Goal: Task Accomplishment & Management: Use online tool/utility

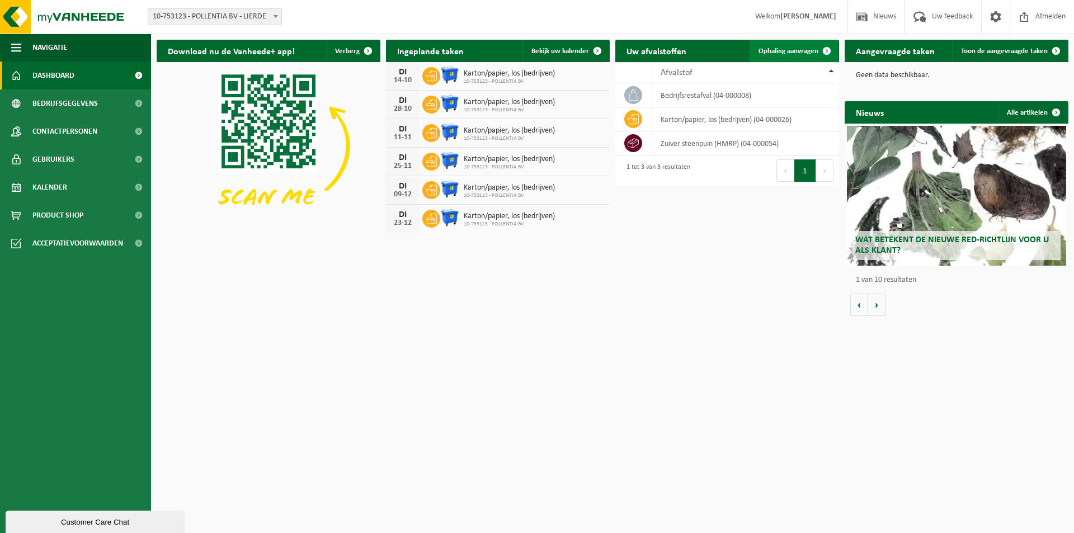
click at [825, 49] on span at bounding box center [827, 51] width 22 height 22
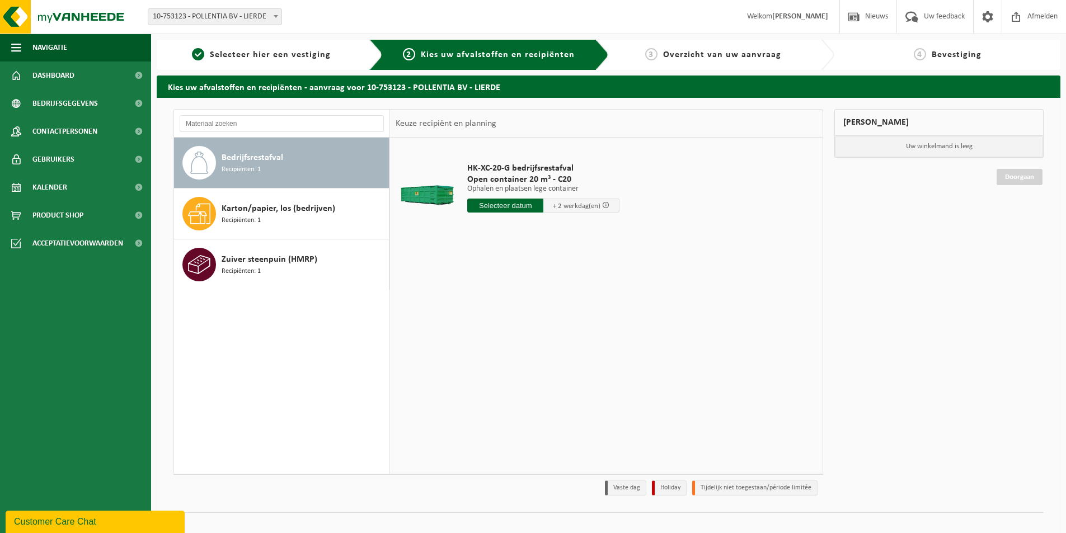
click at [520, 203] on input "text" at bounding box center [505, 206] width 76 height 14
click at [497, 307] on div "14" at bounding box center [497, 305] width 20 height 18
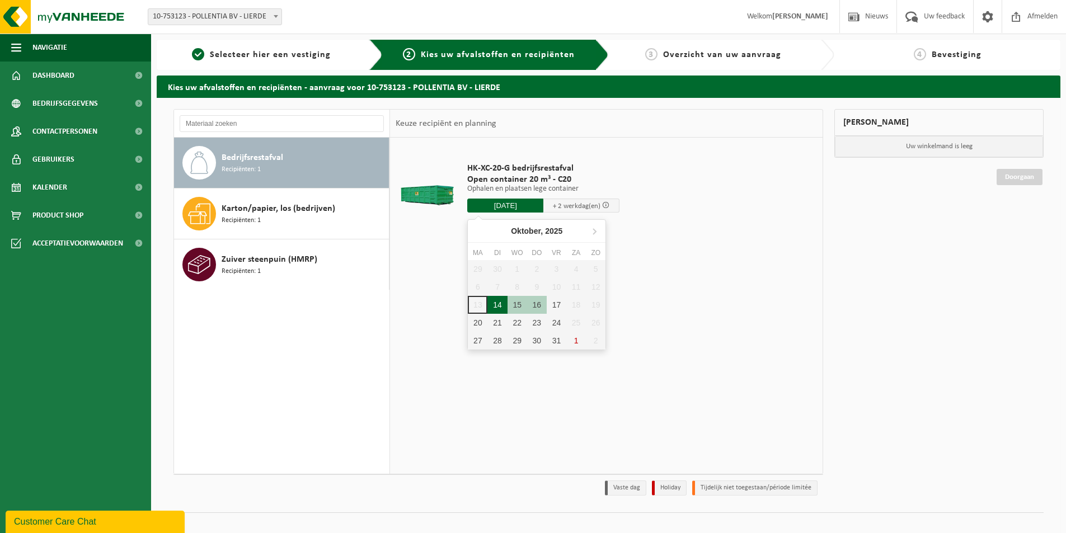
type input "Van 2025-10-14"
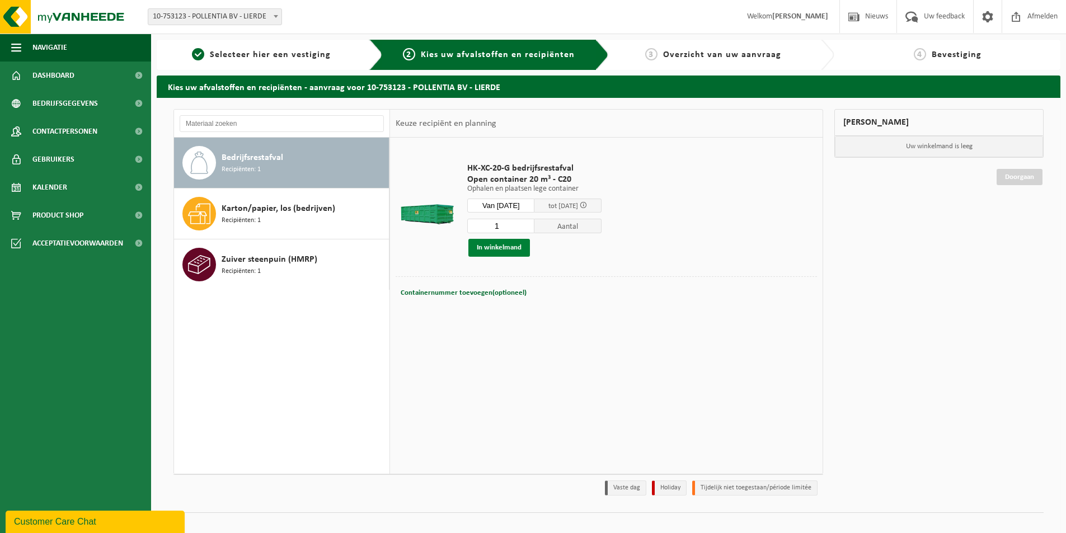
click at [522, 246] on button "In winkelmand" at bounding box center [499, 248] width 62 height 18
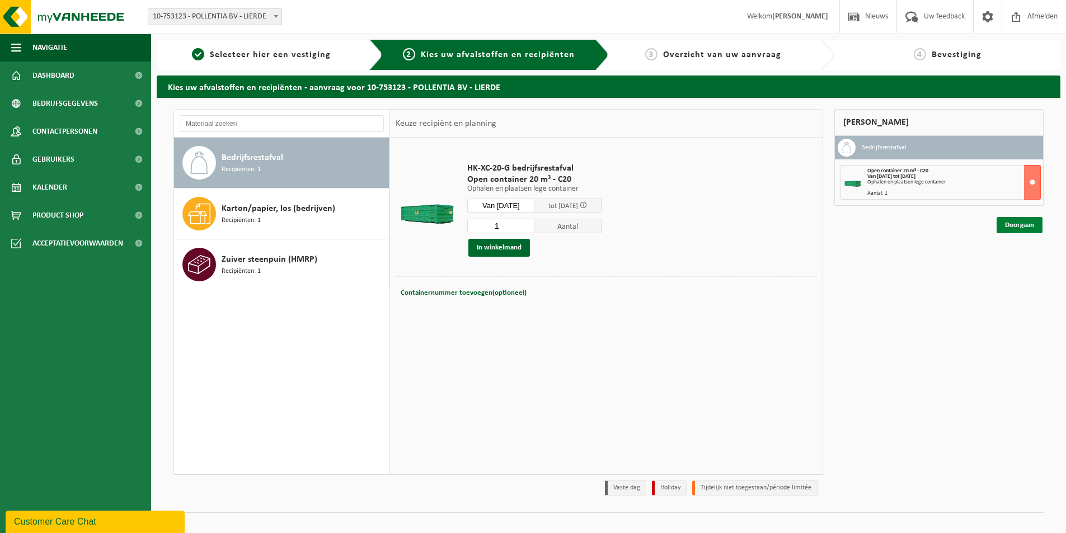
click at [1021, 224] on link "Doorgaan" at bounding box center [1020, 225] width 46 height 16
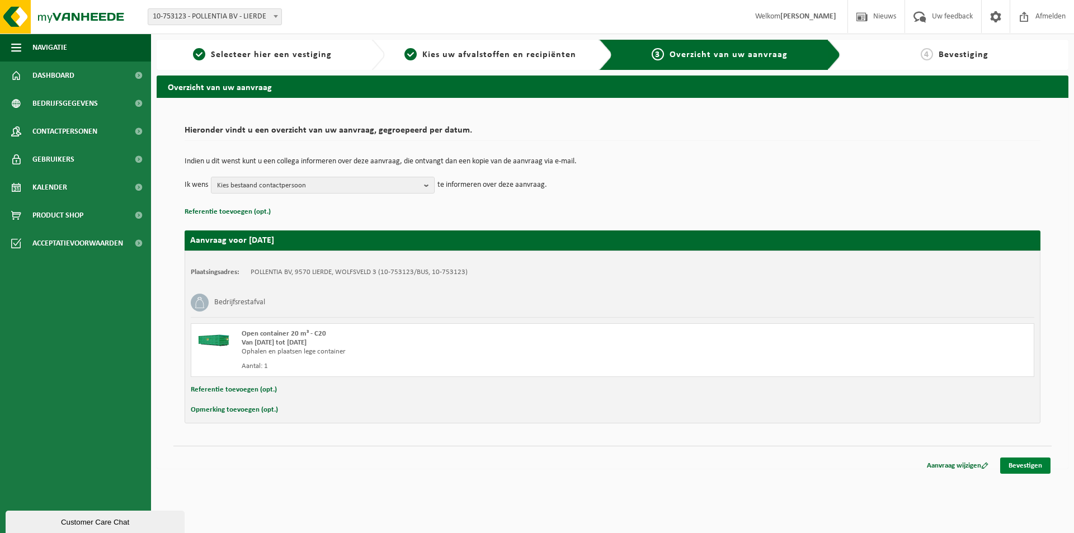
click at [1021, 462] on link "Bevestigen" at bounding box center [1025, 466] width 50 height 16
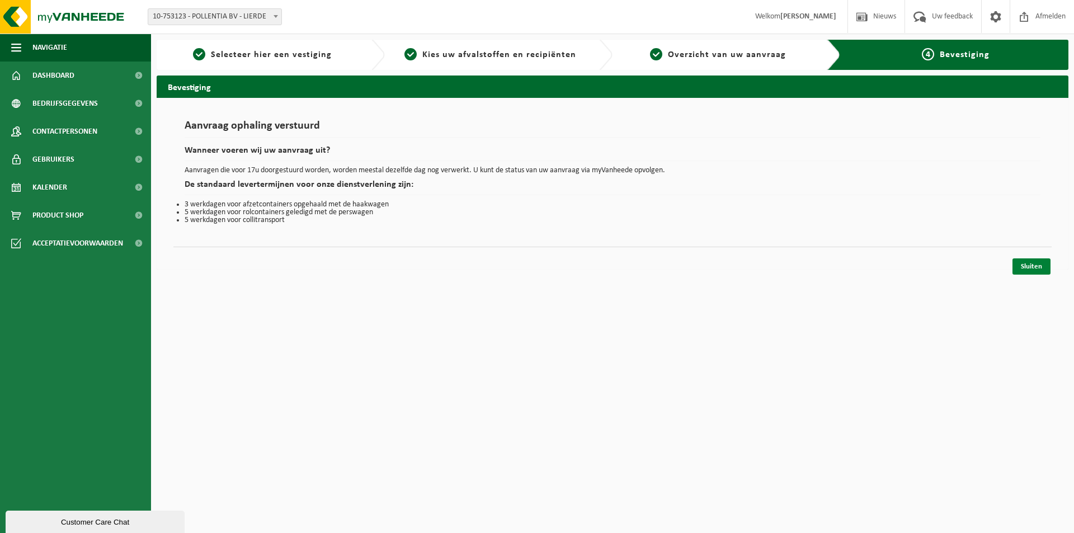
click at [1020, 265] on link "Sluiten" at bounding box center [1032, 267] width 38 height 16
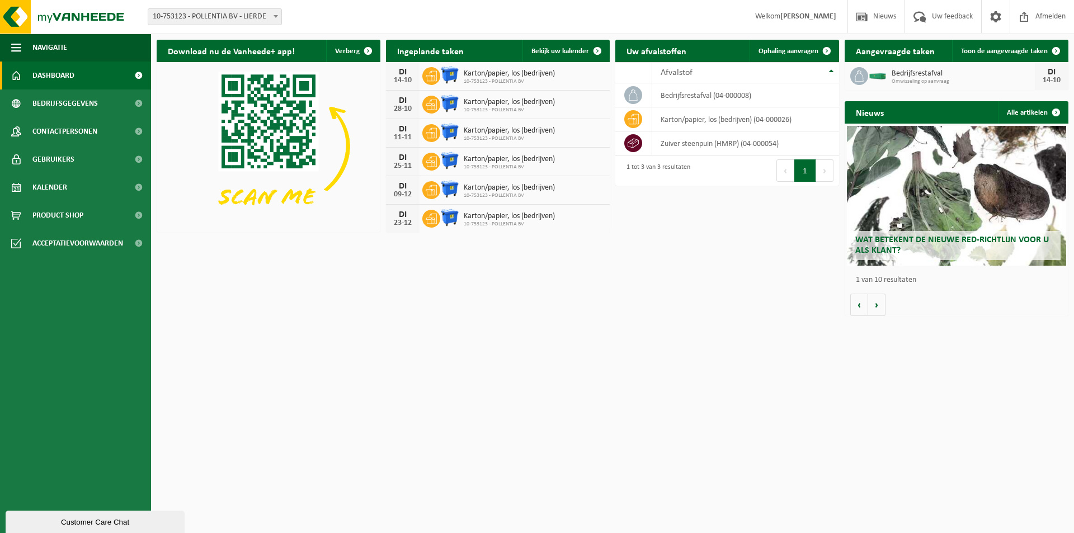
click at [947, 233] on h2 "Wat betekent de nieuwe RED-richtlijn voor u als klant?" at bounding box center [957, 245] width 208 height 29
